Goal: Obtain resource: Obtain resource

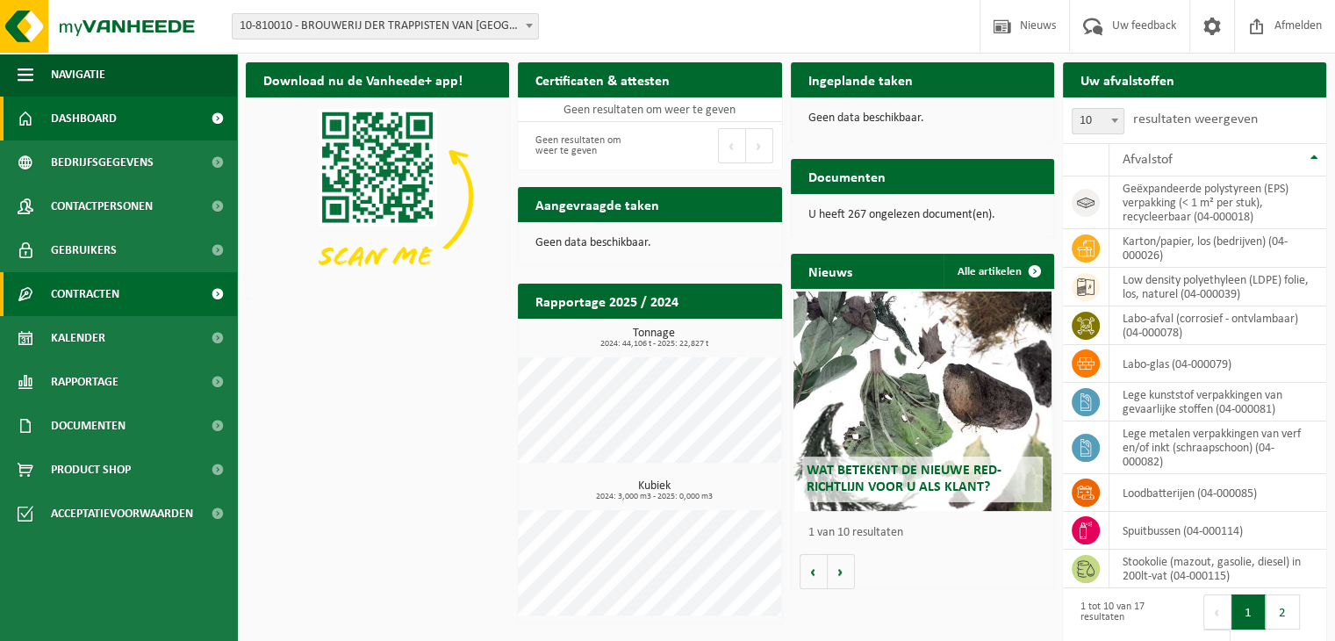
click at [89, 284] on span "Contracten" at bounding box center [85, 294] width 68 height 44
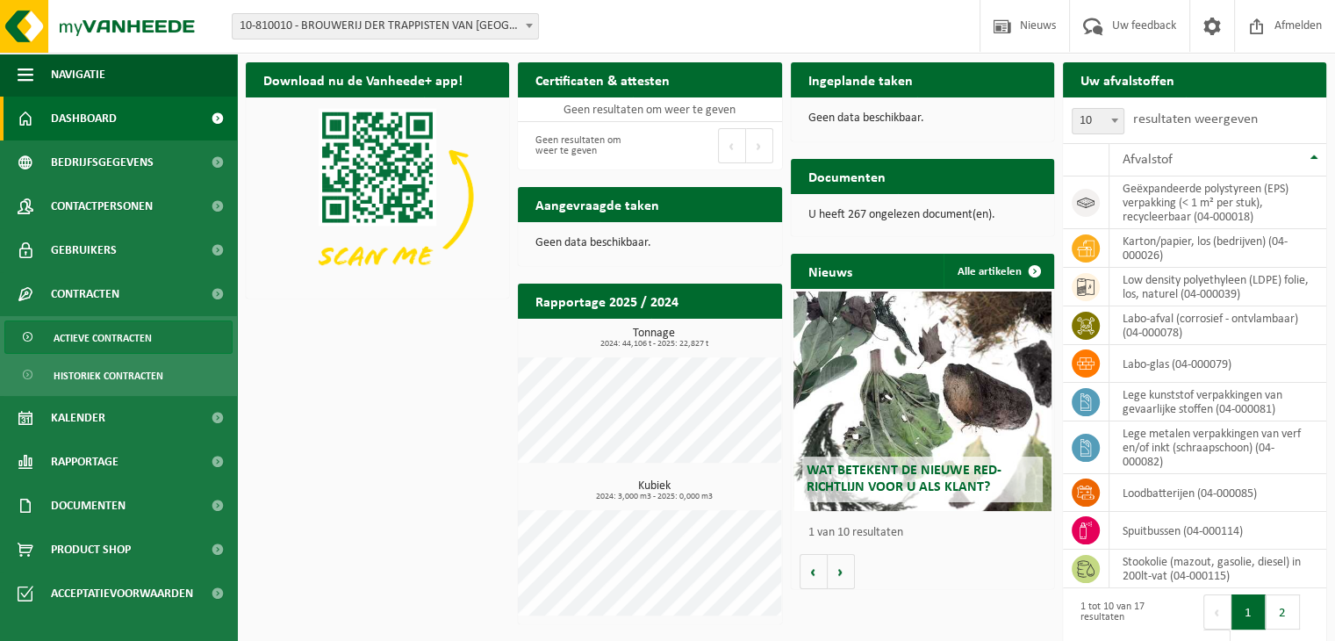
click at [83, 338] on span "Actieve contracten" at bounding box center [103, 337] width 98 height 33
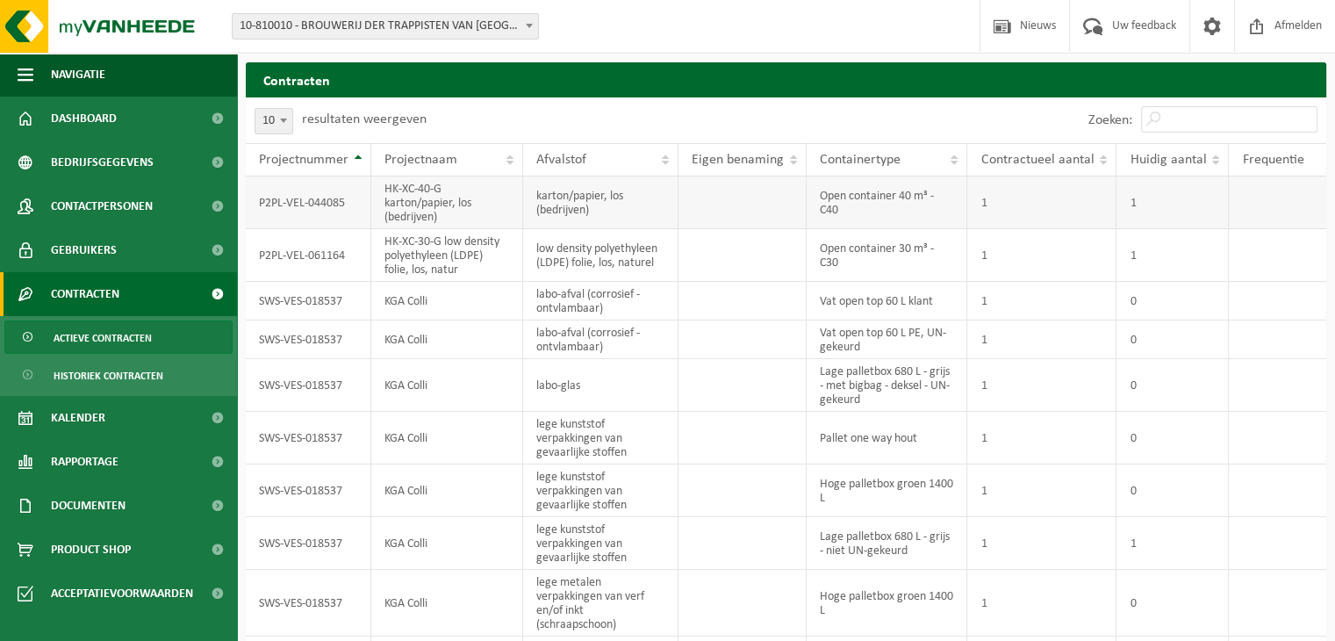
click at [293, 206] on td "P2PL-VEL-044085" at bounding box center [309, 202] width 126 height 53
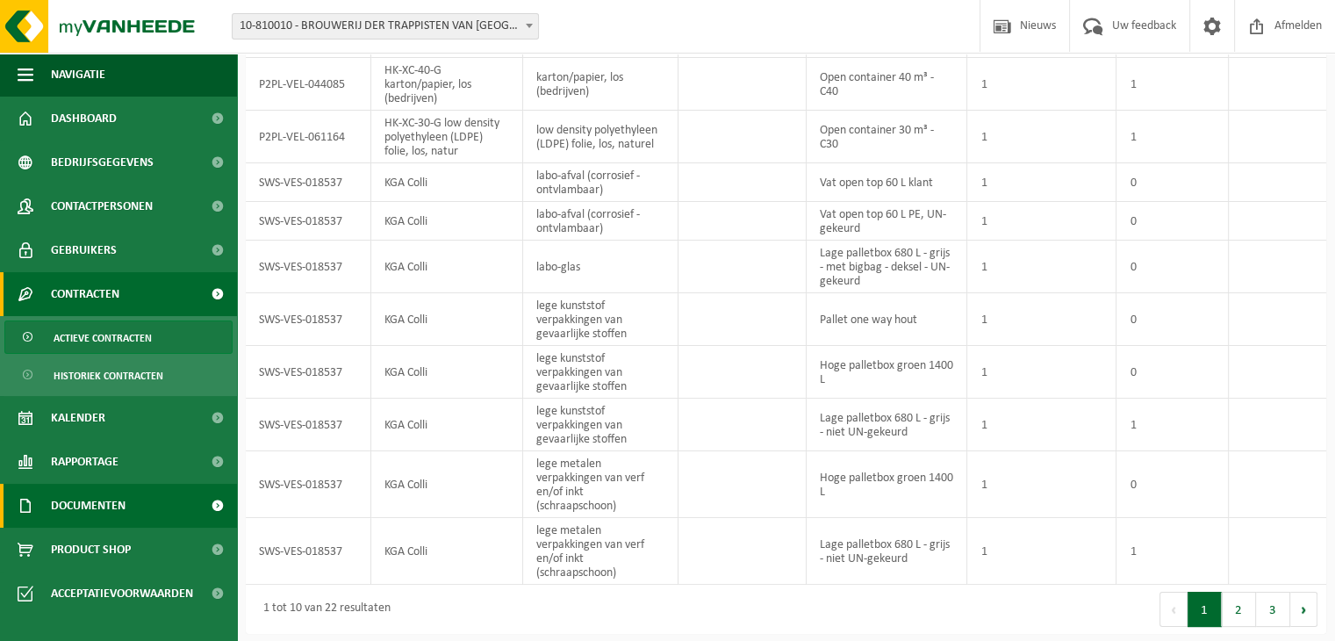
click at [135, 501] on link "Documenten" at bounding box center [118, 506] width 237 height 44
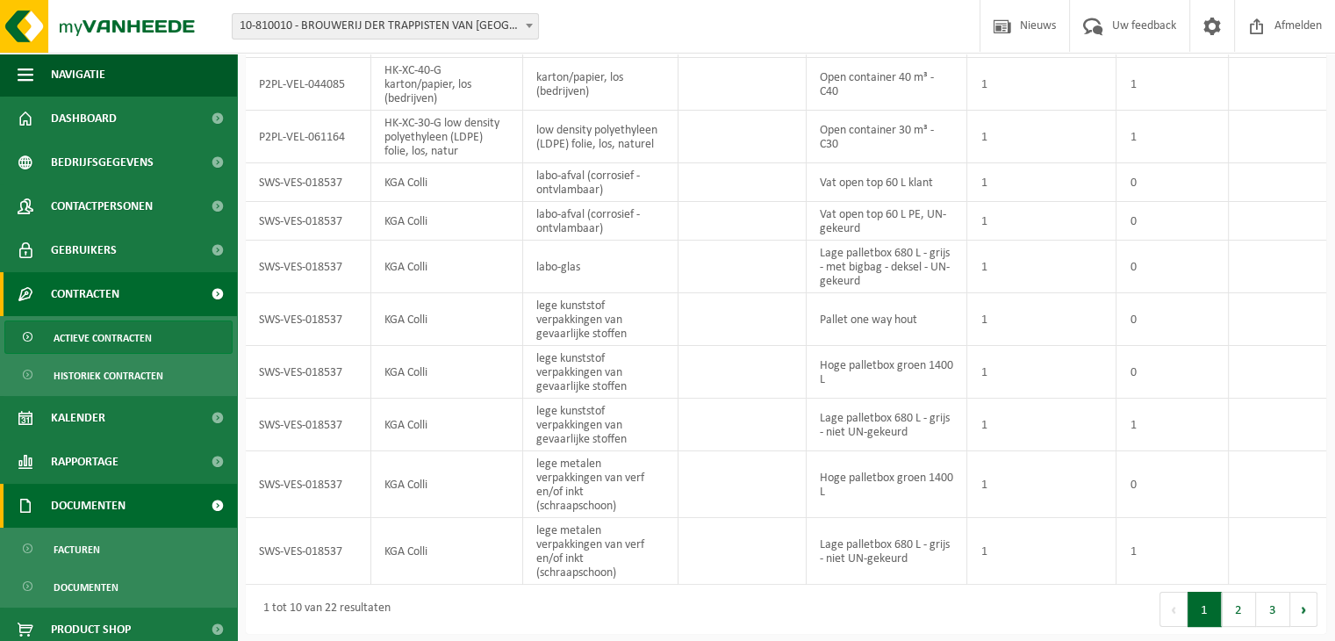
scroll to position [54, 0]
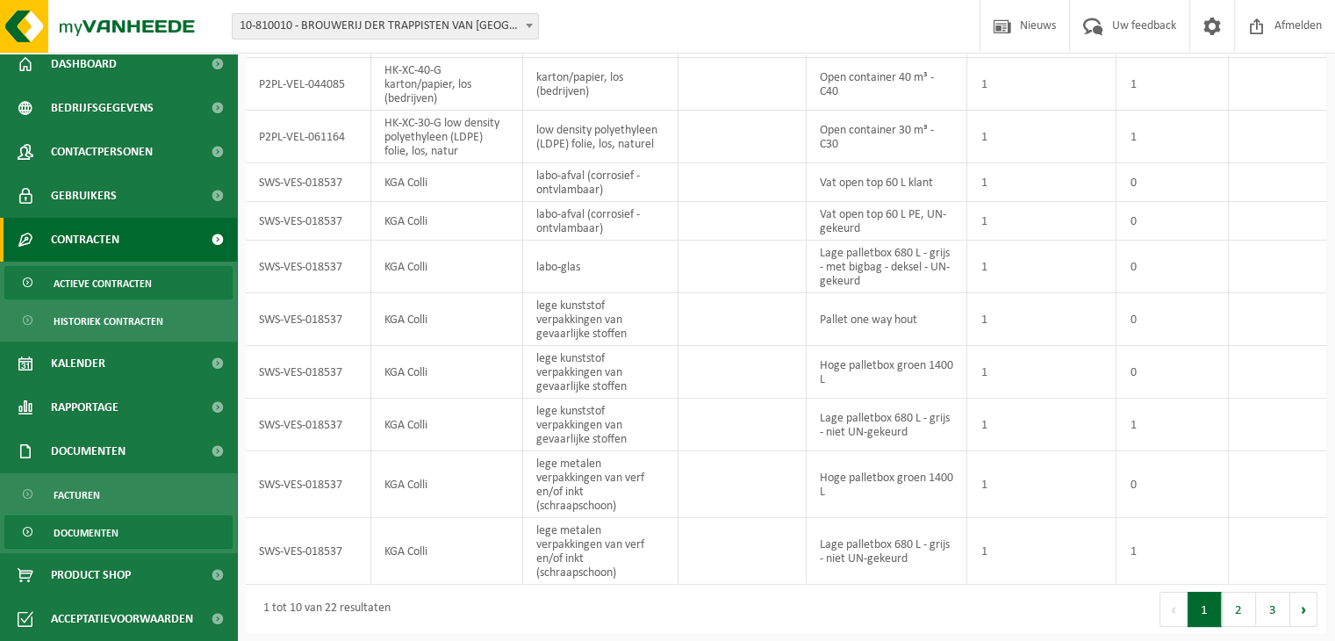
click at [107, 525] on span "Documenten" at bounding box center [86, 532] width 65 height 33
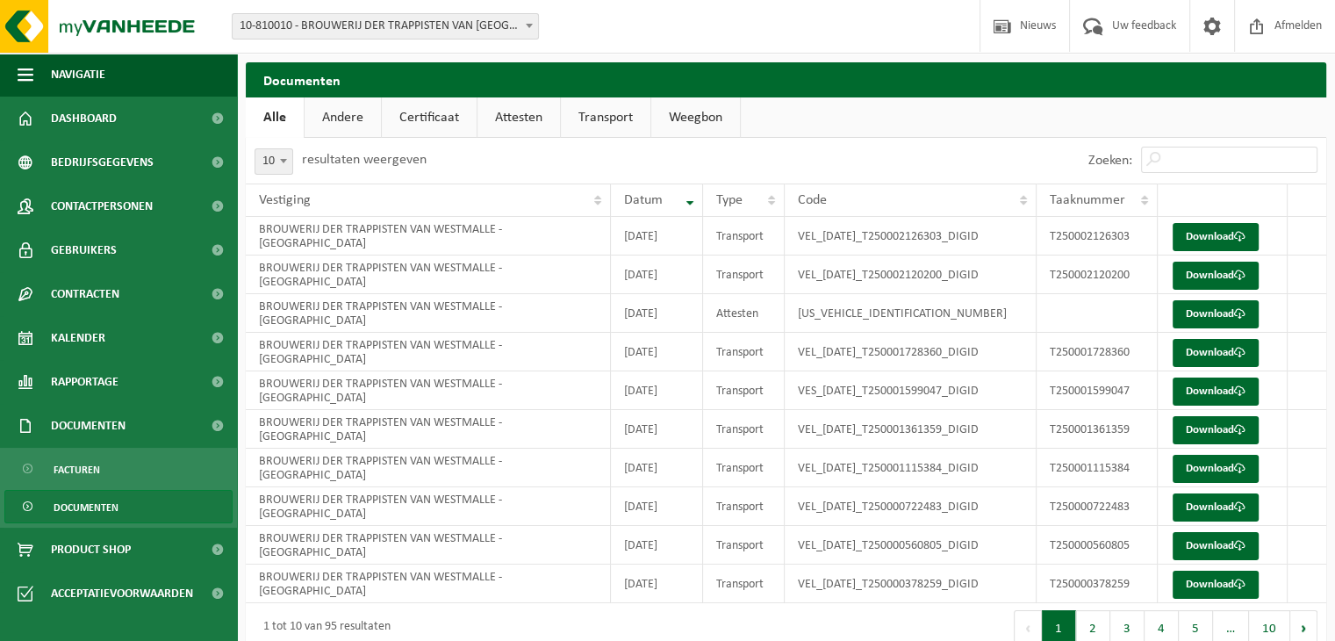
click at [700, 103] on link "Weegbon" at bounding box center [695, 117] width 89 height 40
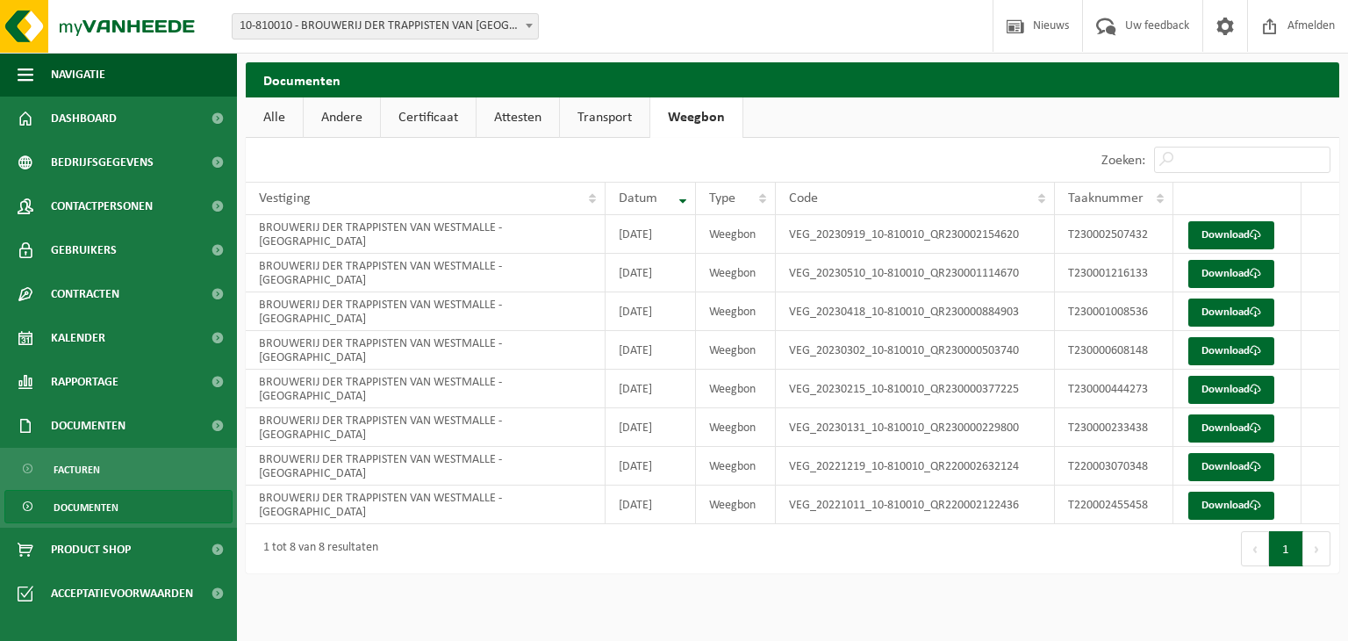
click at [347, 132] on link "Andere" at bounding box center [342, 117] width 76 height 40
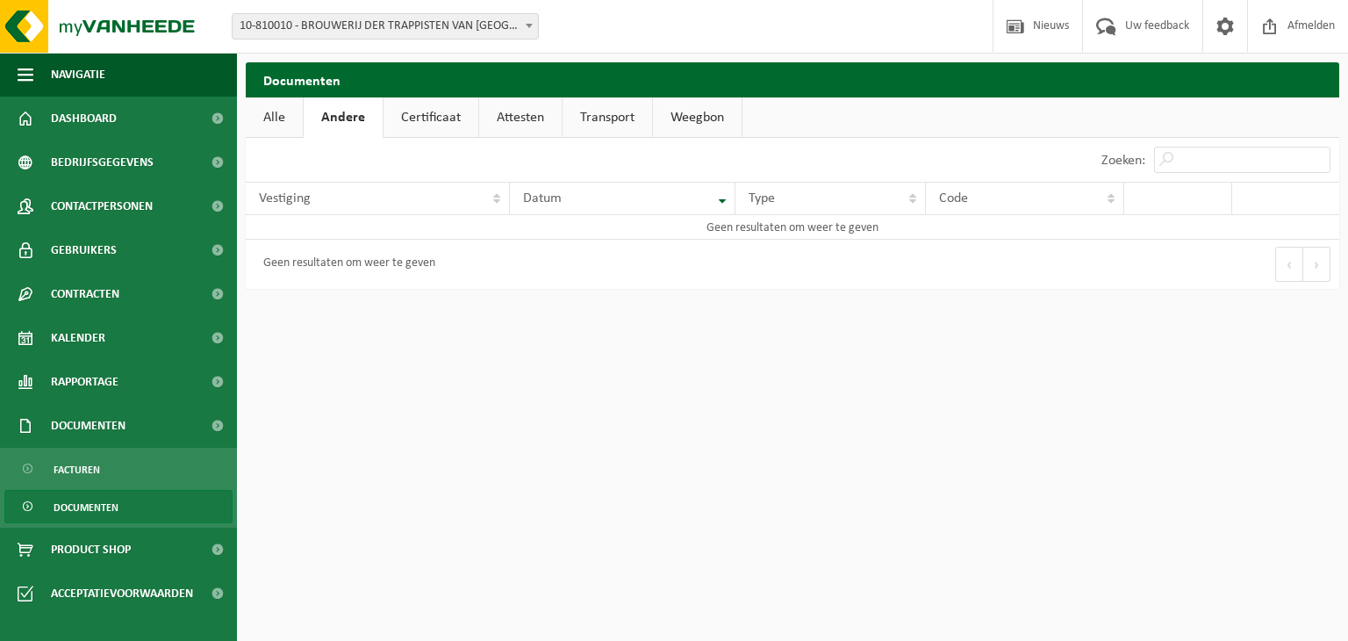
click at [506, 113] on link "Attesten" at bounding box center [520, 117] width 83 height 40
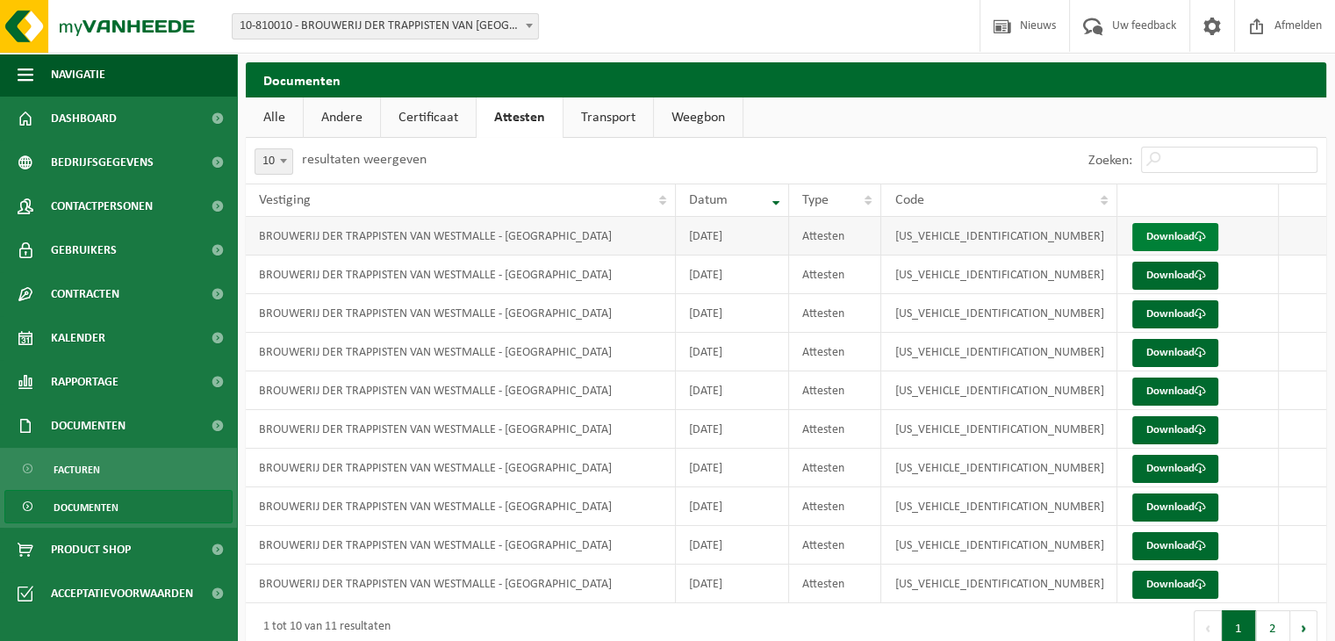
click at [1197, 233] on span at bounding box center [1199, 236] width 11 height 11
click at [96, 134] on span "Dashboard" at bounding box center [84, 119] width 66 height 44
